Goal: Check status

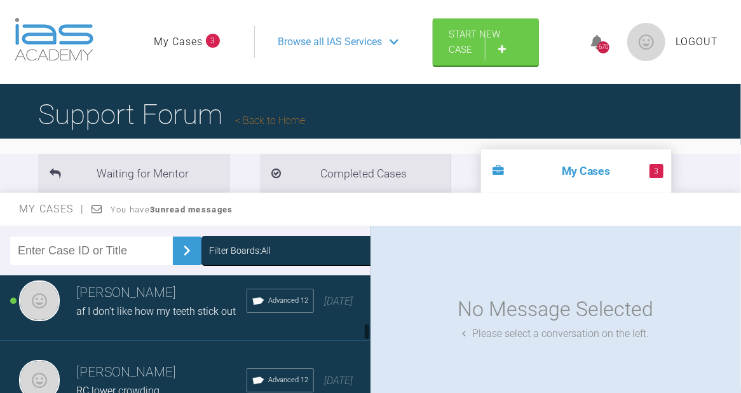
scroll to position [339, 0]
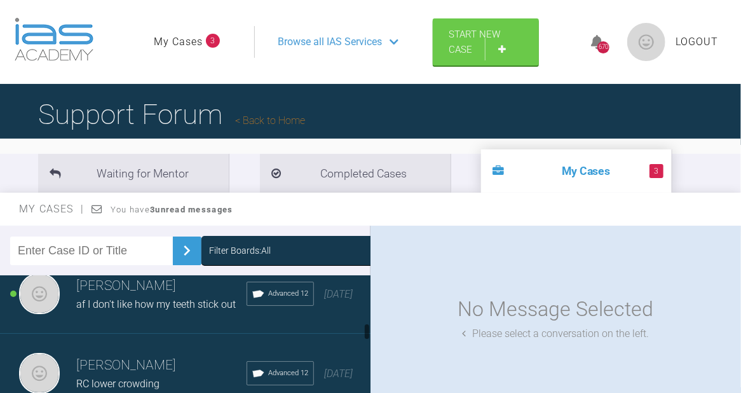
click at [165, 297] on h3 "[PERSON_NAME]" at bounding box center [161, 286] width 170 height 22
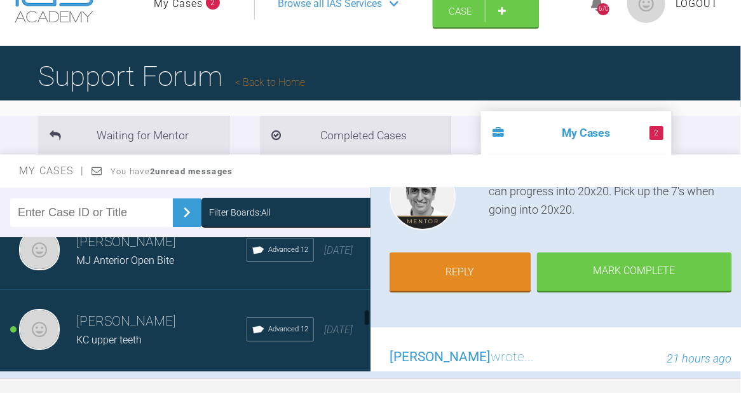
scroll to position [509, 0]
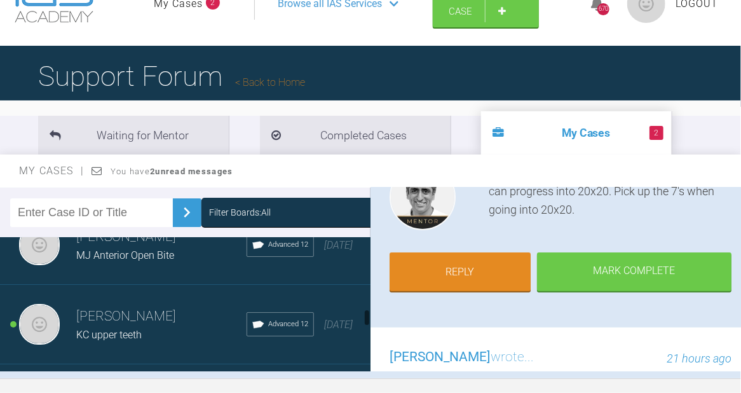
click at [141, 315] on div "Roekshana Shar KC upper teeth Advanced 12 [DATE]" at bounding box center [190, 324] width 380 height 79
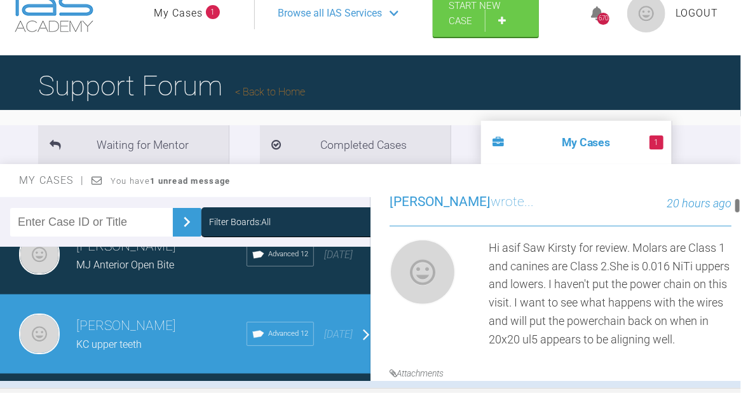
scroll to position [0, 0]
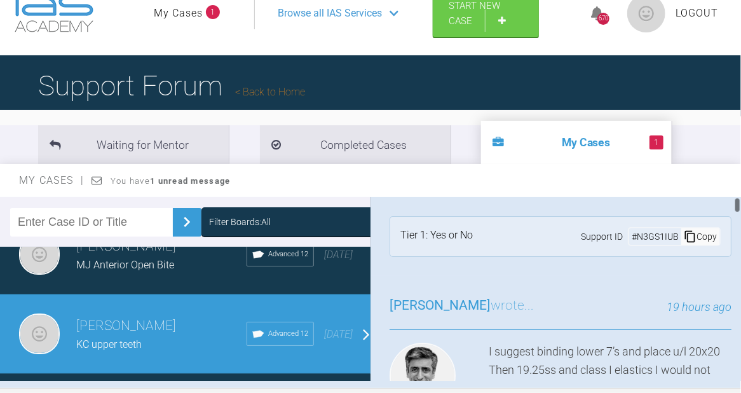
click at [734, 205] on div at bounding box center [737, 289] width 7 height 184
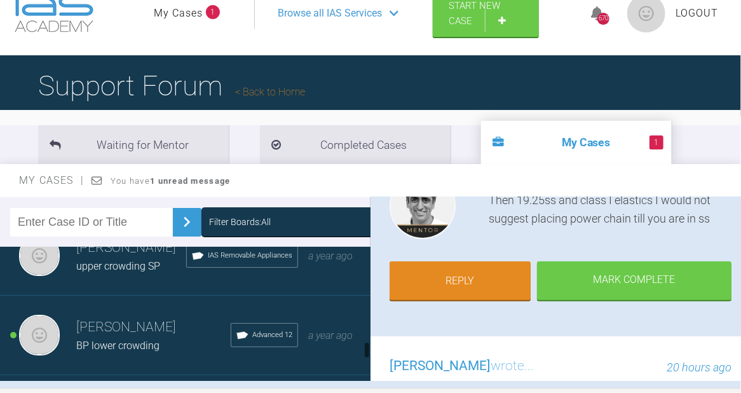
scroll to position [670, 0]
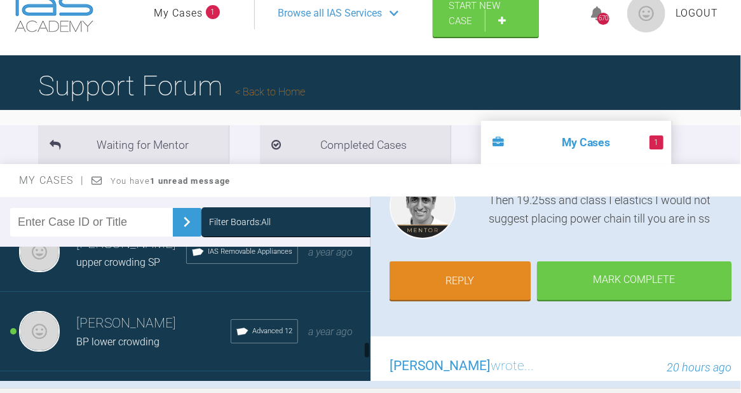
drag, startPoint x: 366, startPoint y: 323, endPoint x: 364, endPoint y: 345, distance: 21.8
click at [364, 345] on div at bounding box center [367, 313] width 7 height 133
click at [161, 349] on div "BP lower crowding" at bounding box center [153, 342] width 154 height 17
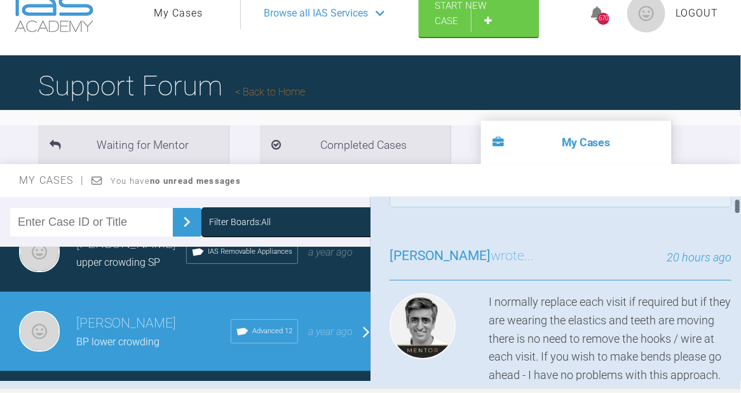
scroll to position [150, 0]
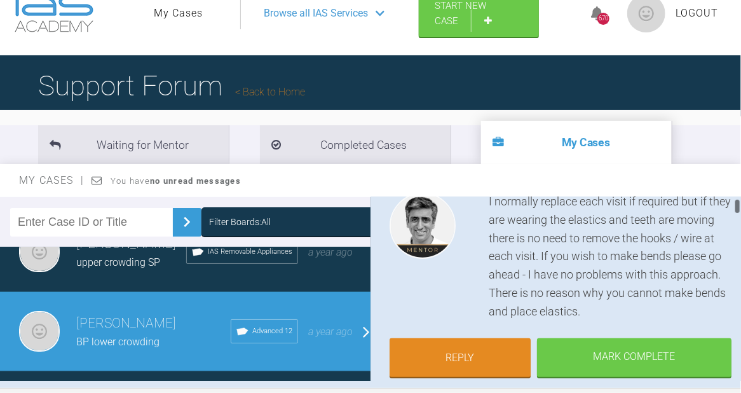
click at [736, 212] on div at bounding box center [737, 206] width 4 height 16
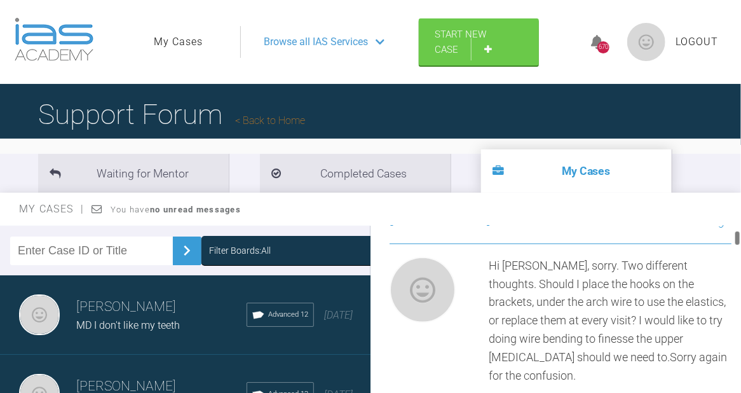
scroll to position [352, 0]
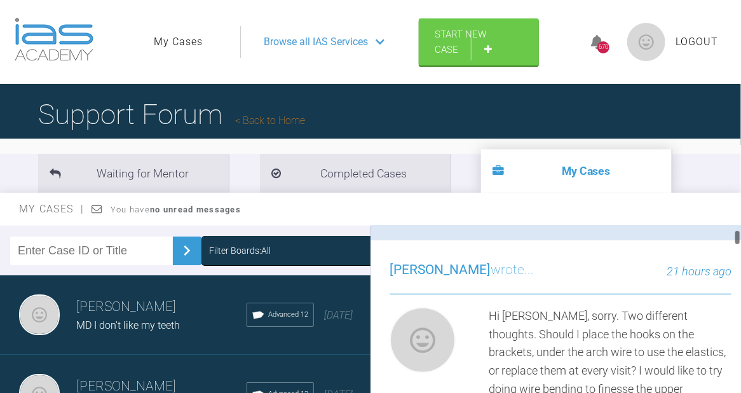
click at [737, 240] on div at bounding box center [737, 237] width 4 height 16
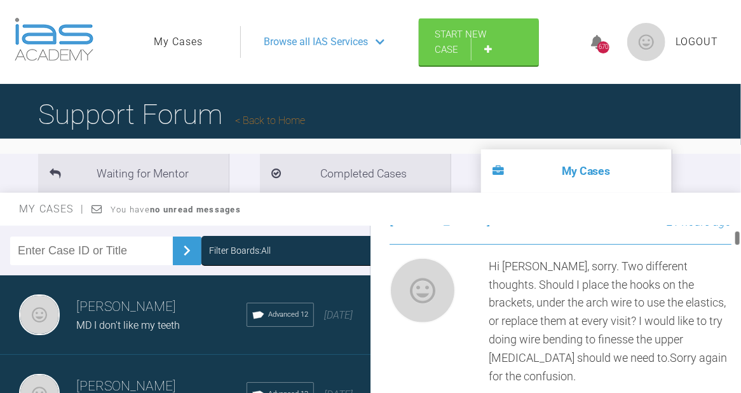
click at [737, 239] on div at bounding box center [737, 238] width 4 height 16
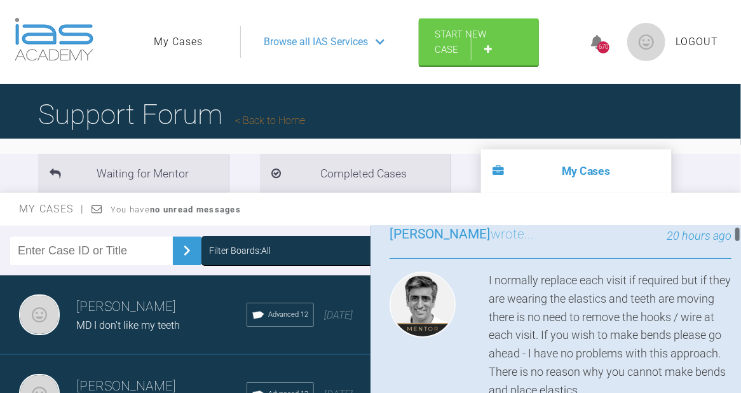
scroll to position [150, 0]
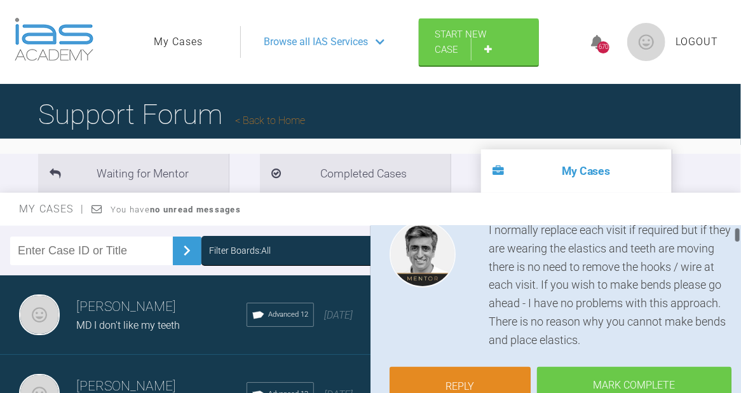
click at [736, 236] on div at bounding box center [737, 235] width 4 height 16
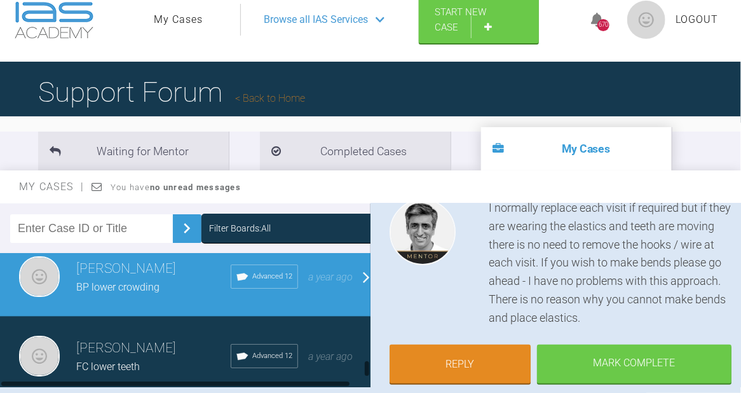
scroll to position [0, 0]
